Goal: Task Accomplishment & Management: Manage account settings

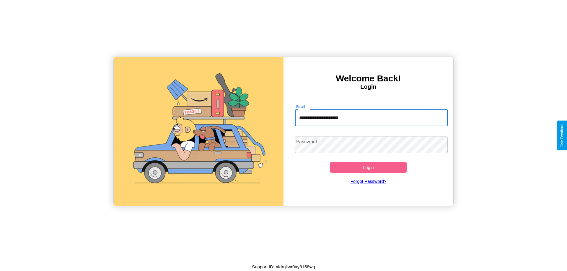
type input "**********"
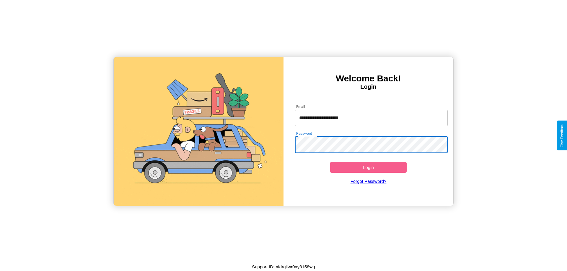
click at [368, 167] on button "Login" at bounding box center [368, 167] width 76 height 11
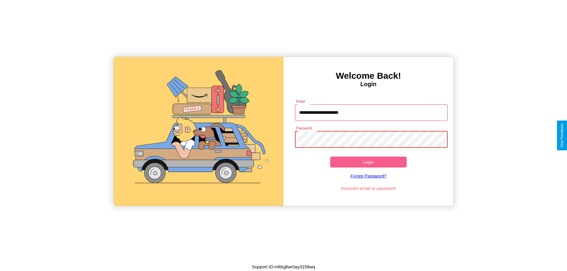
click at [368, 162] on button "Login" at bounding box center [368, 162] width 76 height 11
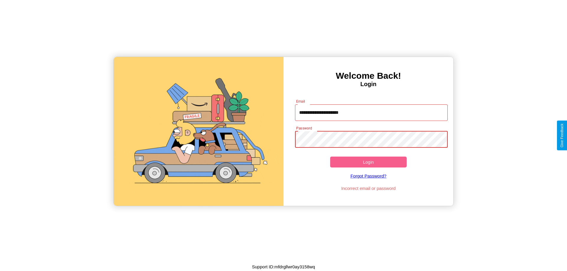
click at [368, 162] on button "Login" at bounding box center [368, 162] width 76 height 11
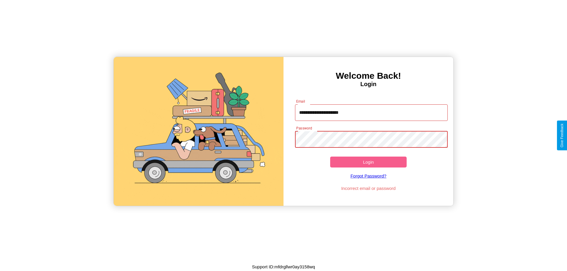
click at [368, 162] on button "Login" at bounding box center [368, 162] width 76 height 11
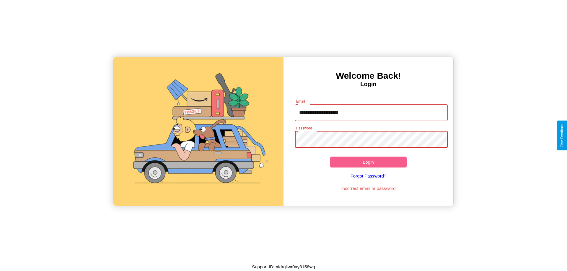
click at [368, 162] on button "Login" at bounding box center [368, 162] width 76 height 11
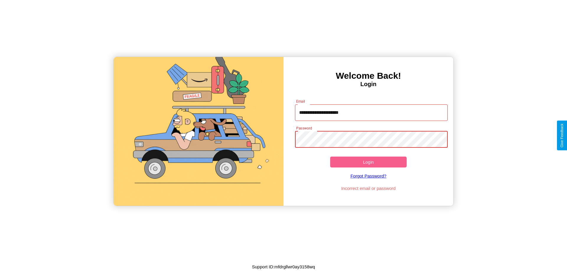
click at [368, 162] on button "Login" at bounding box center [368, 162] width 76 height 11
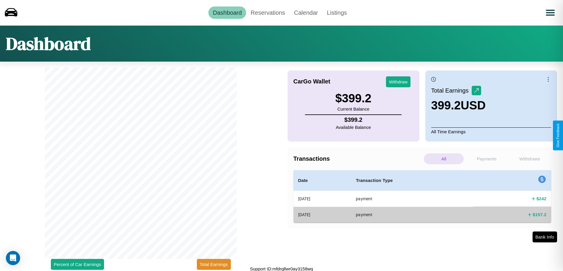
scroll to position [2, 0]
